Goal: Transaction & Acquisition: Purchase product/service

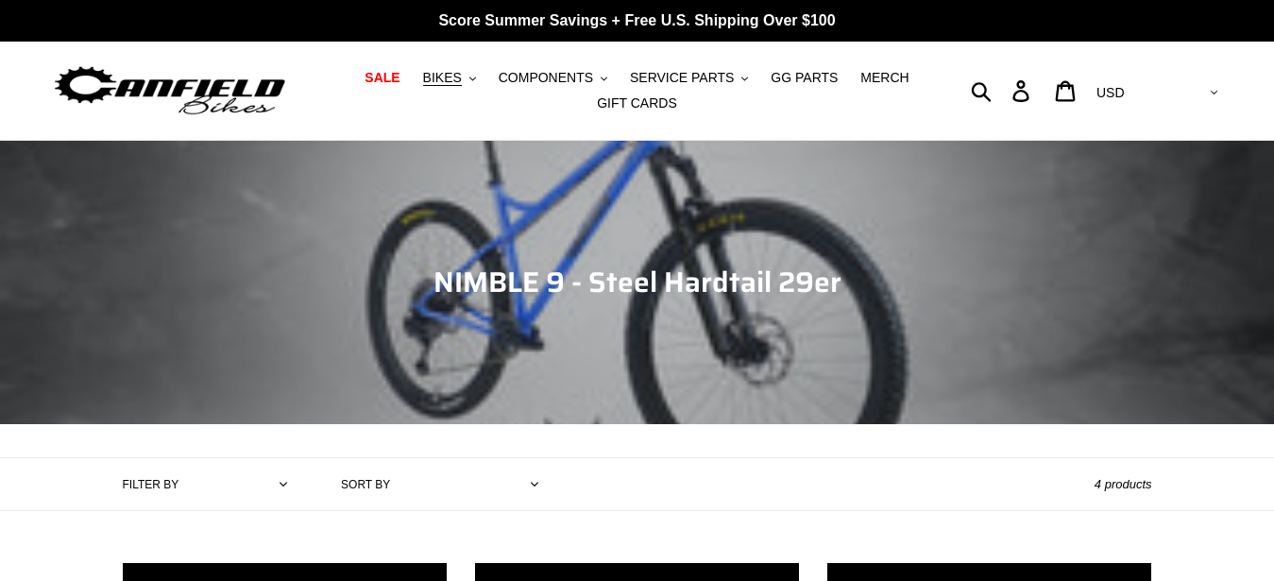
scroll to position [770, 0]
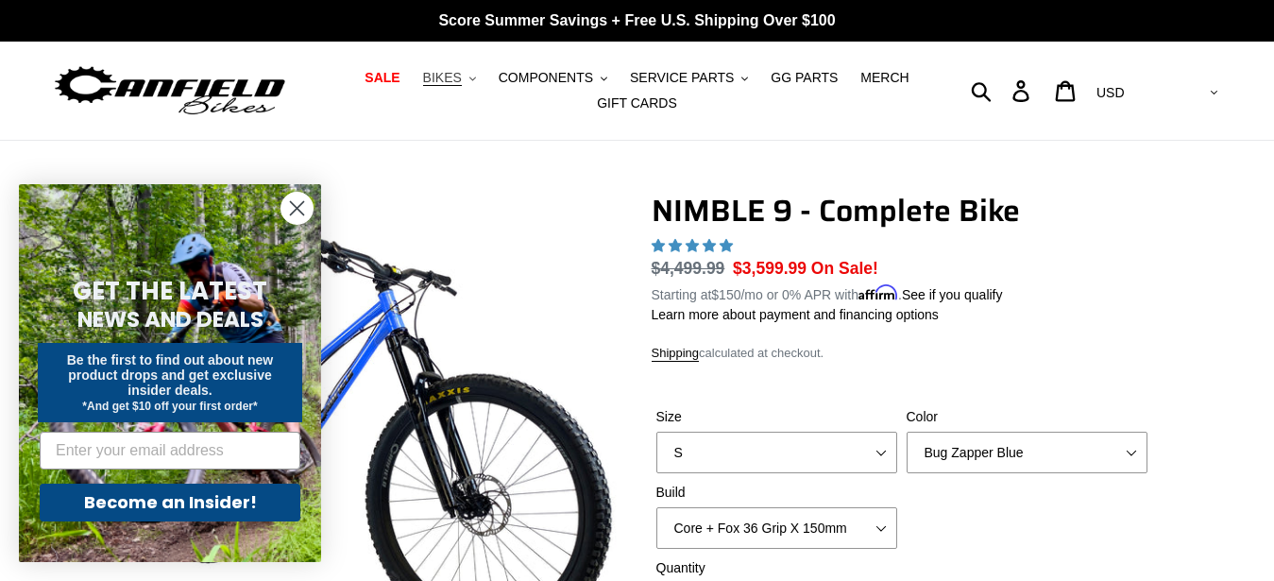
click at [483, 74] on button "BIKES .cls-1{fill:#231f20}" at bounding box center [450, 77] width 72 height 25
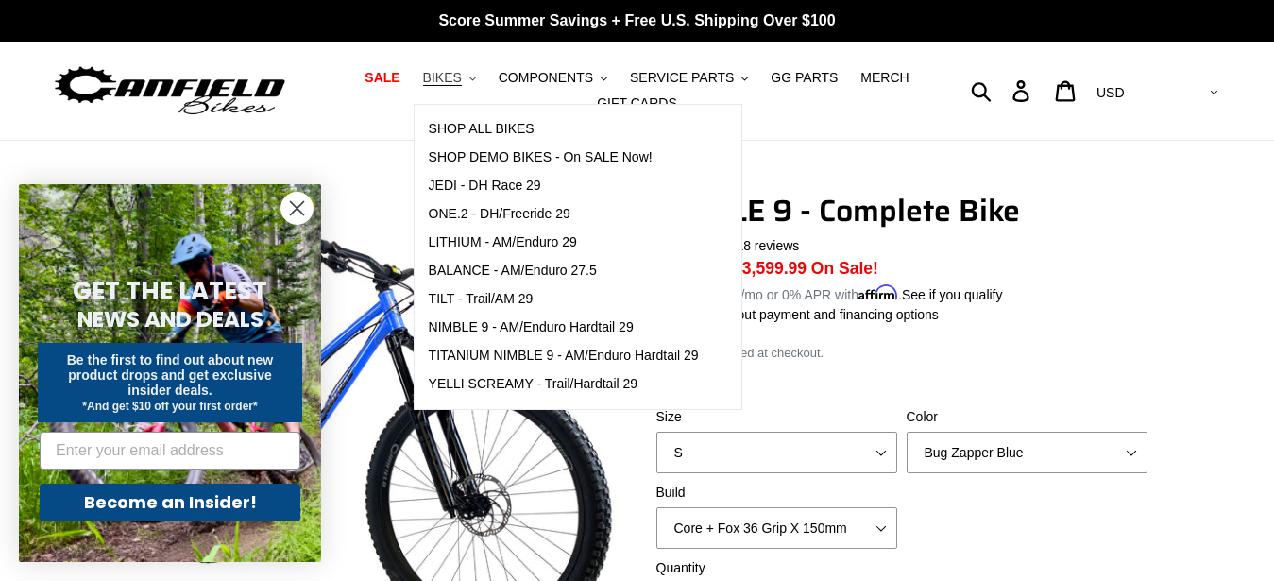
select select "highest-rating"
click at [553, 360] on span "TITANIUM NIMBLE 9 - AM/Enduro Hardtail 29" at bounding box center [564, 355] width 270 height 16
click at [529, 356] on span "TITANIUM NIMBLE 9 - AM/Enduro Hardtail 29" at bounding box center [564, 355] width 270 height 16
click at [297, 202] on circle "Close dialog" at bounding box center [296, 208] width 31 height 31
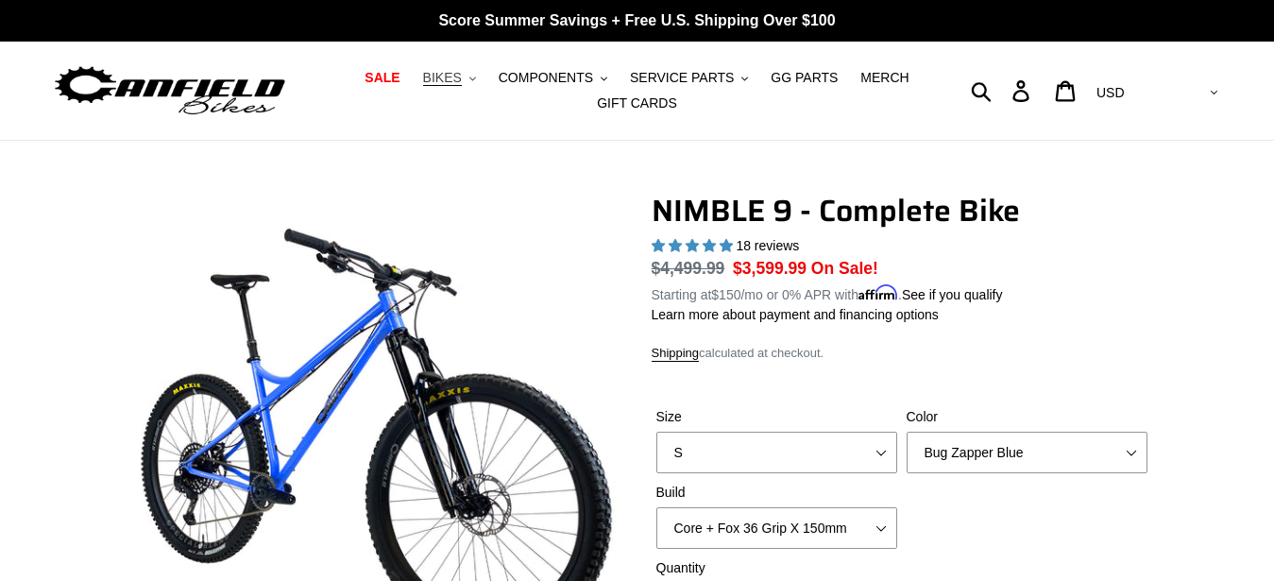
click at [462, 84] on span "BIKES" at bounding box center [442, 78] width 39 height 16
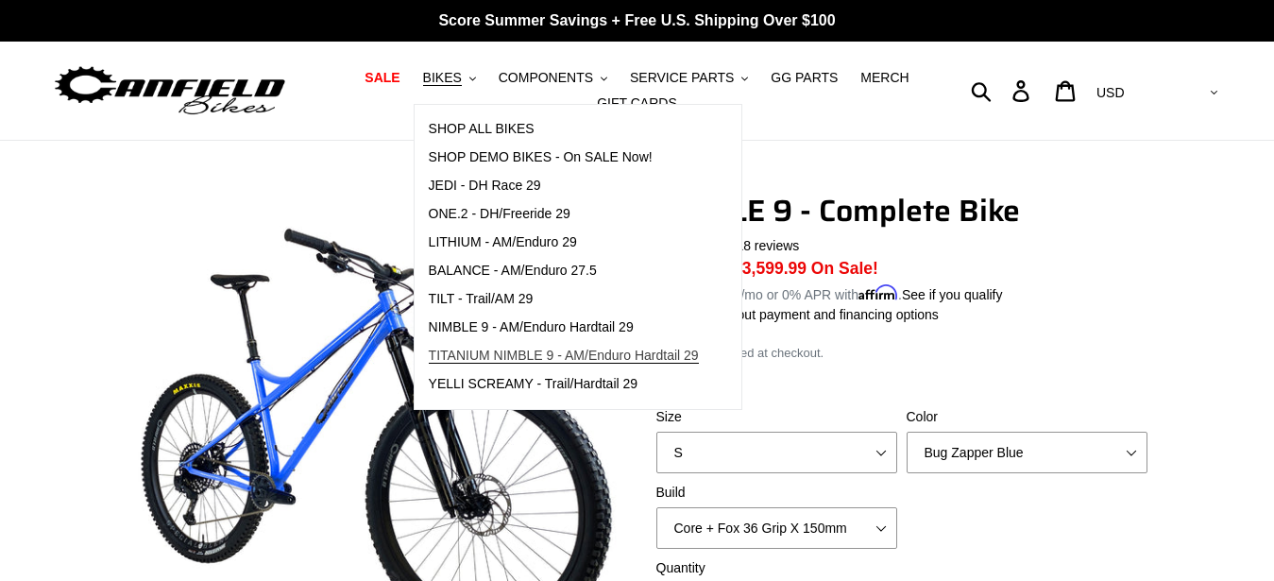
click at [516, 360] on span "TITANIUM NIMBLE 9 - AM/Enduro Hardtail 29" at bounding box center [564, 355] width 270 height 16
click at [1060, 323] on p "Learn more about payment and financing options" at bounding box center [901, 315] width 500 height 20
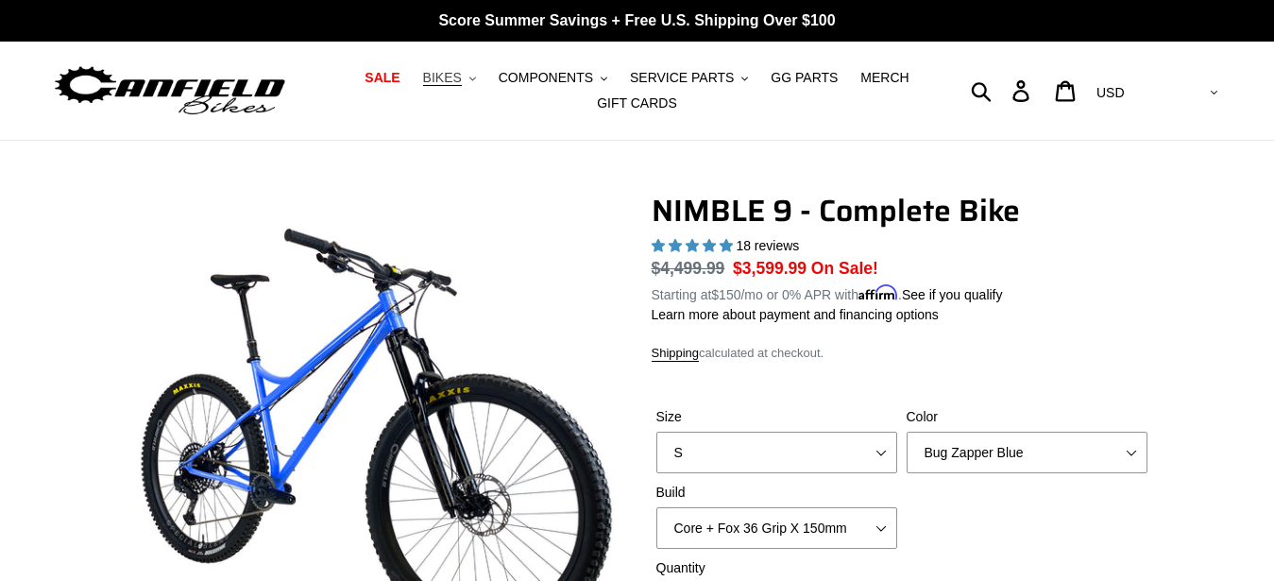
click at [480, 90] on button "BIKES .cls-1{fill:#231f20}" at bounding box center [450, 77] width 72 height 25
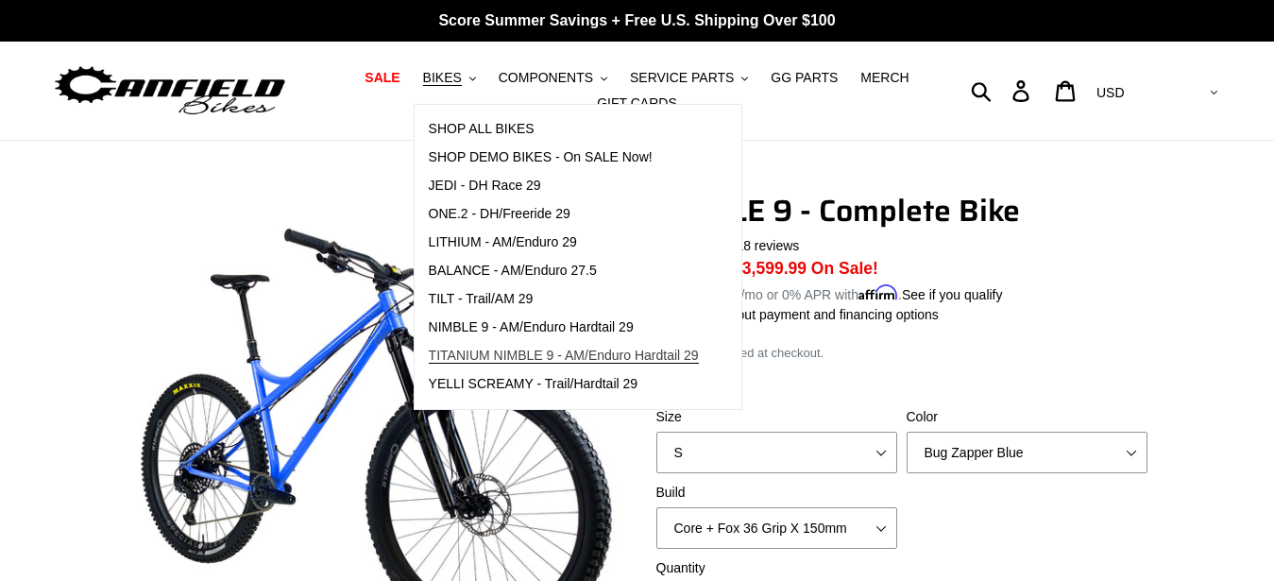
click at [551, 355] on span "TITANIUM NIMBLE 9 - AM/Enduro Hardtail 29" at bounding box center [564, 355] width 270 height 16
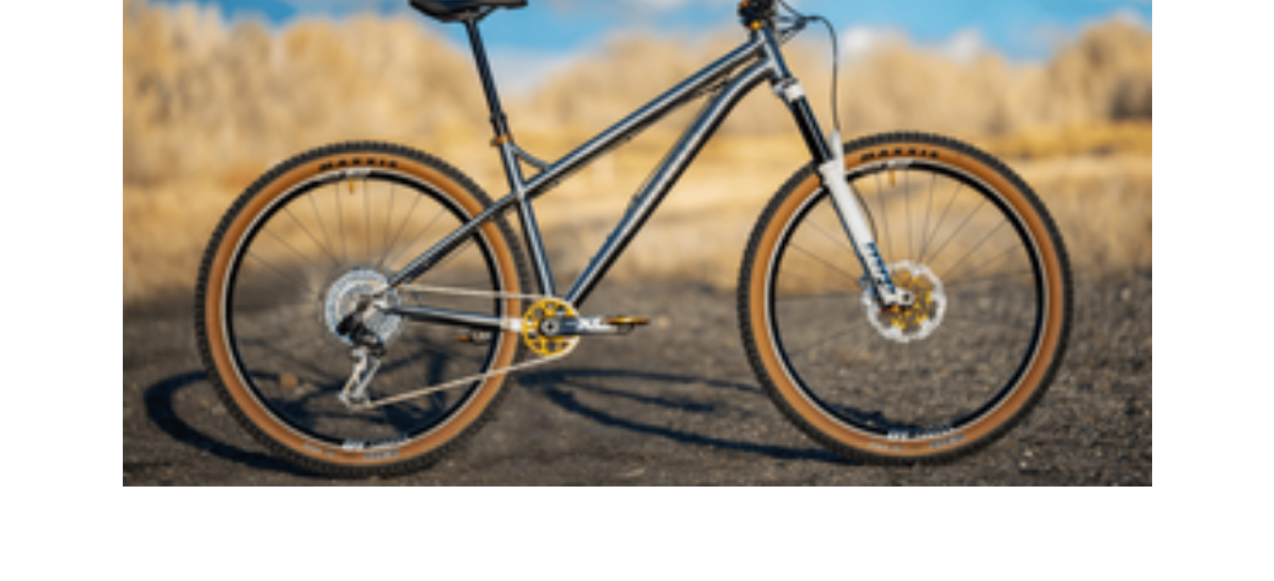
scroll to position [1733, 0]
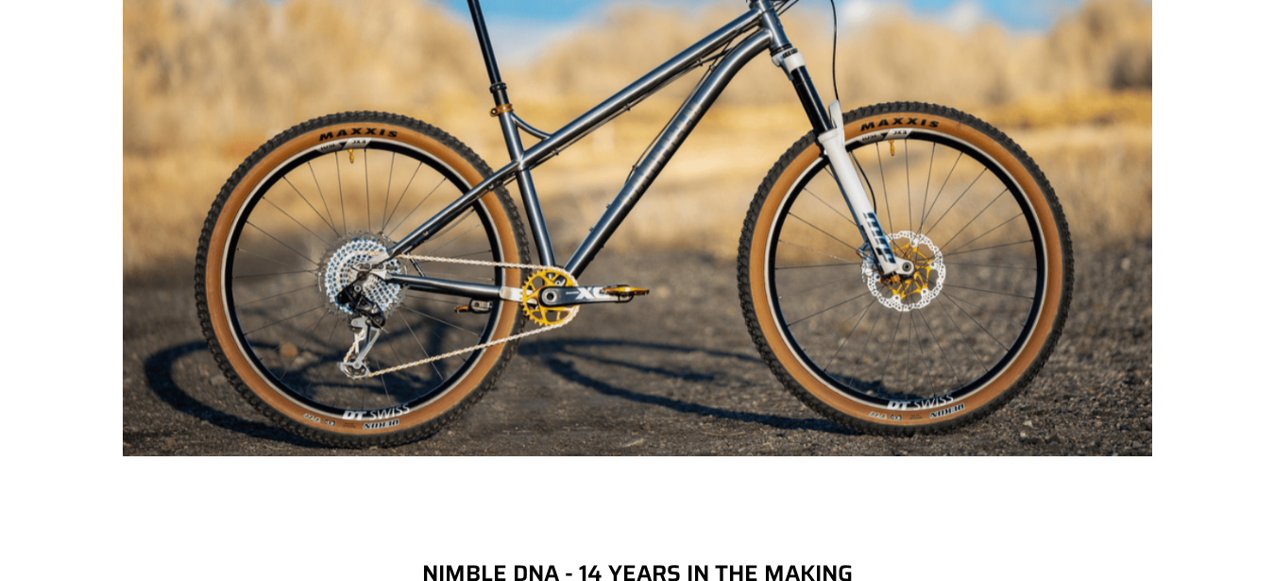
click at [377, 268] on img at bounding box center [637, 109] width 1029 height 693
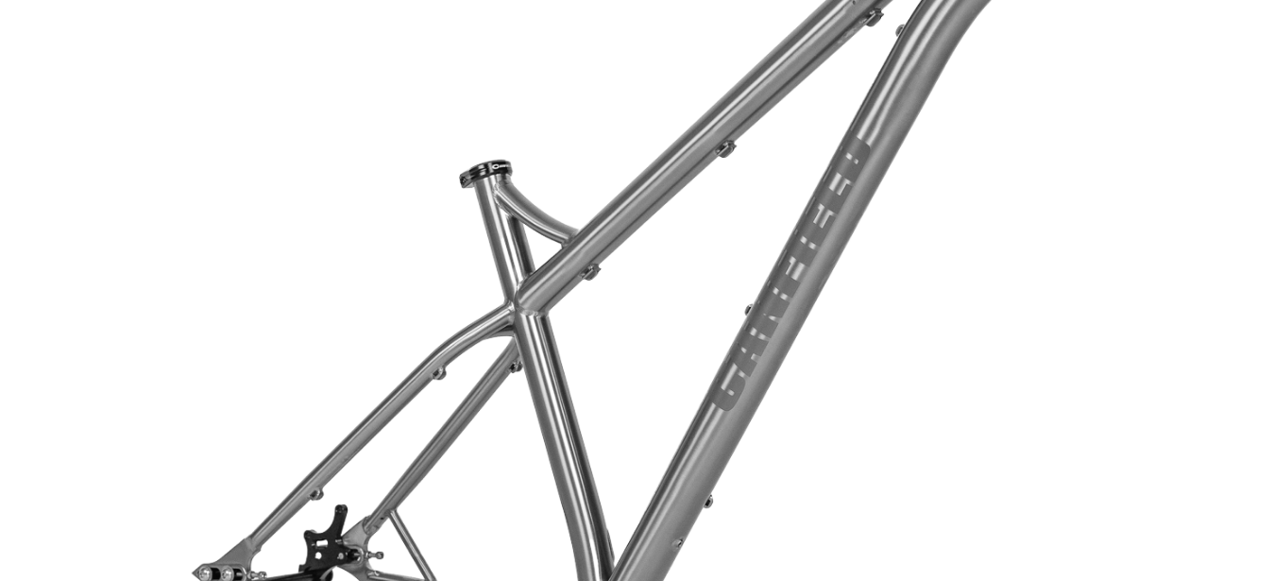
scroll to position [5008, 0]
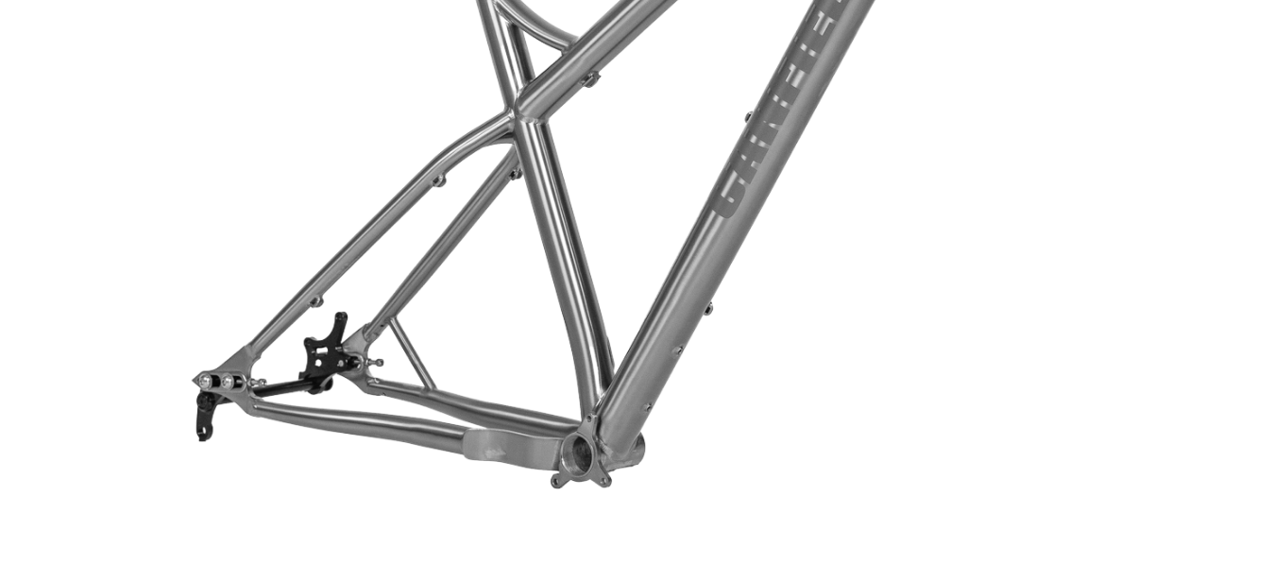
click at [311, 358] on img at bounding box center [637, 58] width 1029 height 1029
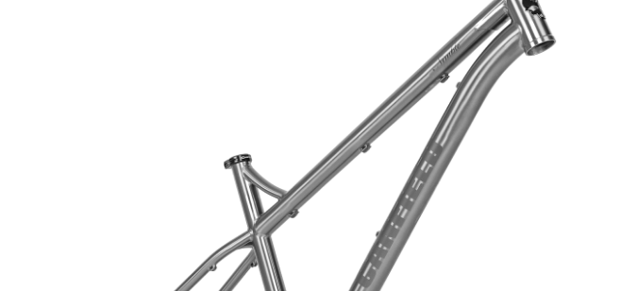
scroll to position [3913, 0]
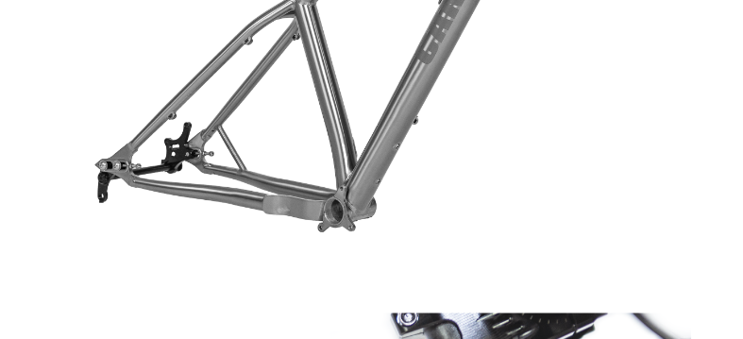
drag, startPoint x: 733, startPoint y: -8, endPoint x: 735, endPoint y: -24, distance: 16.2
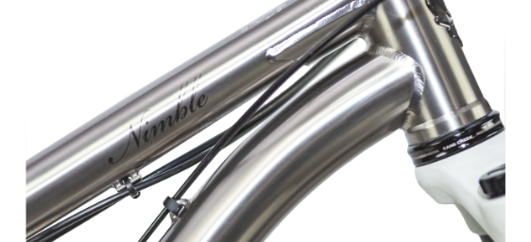
scroll to position [3674, 0]
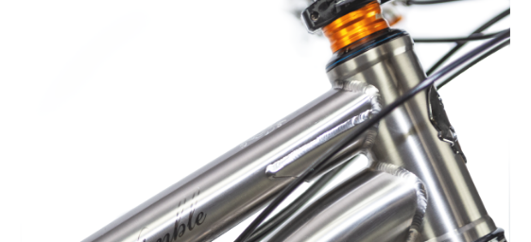
click at [183, 71] on img at bounding box center [265, 208] width 489 height 489
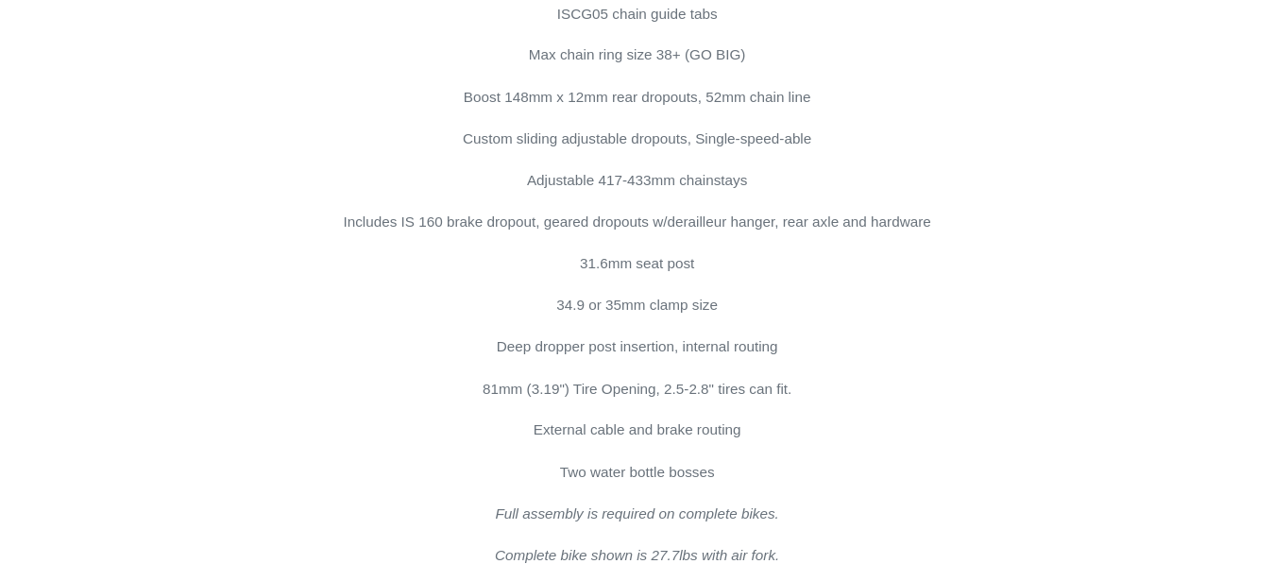
scroll to position [10655, 0]
